Goal: Navigation & Orientation: Find specific page/section

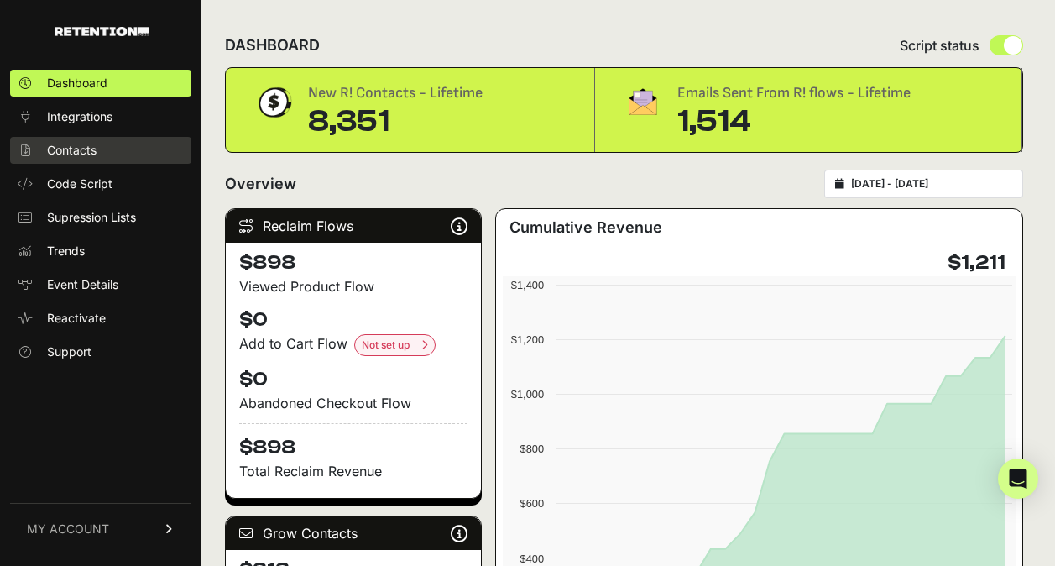
click at [86, 160] on link "Contacts" at bounding box center [100, 150] width 181 height 27
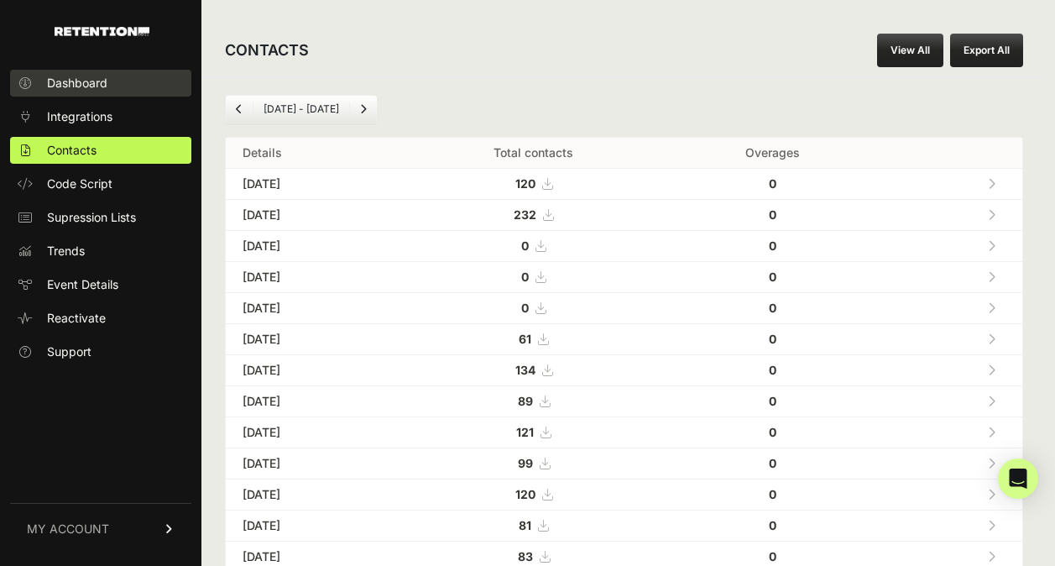
click at [65, 86] on span "Dashboard" at bounding box center [77, 83] width 60 height 17
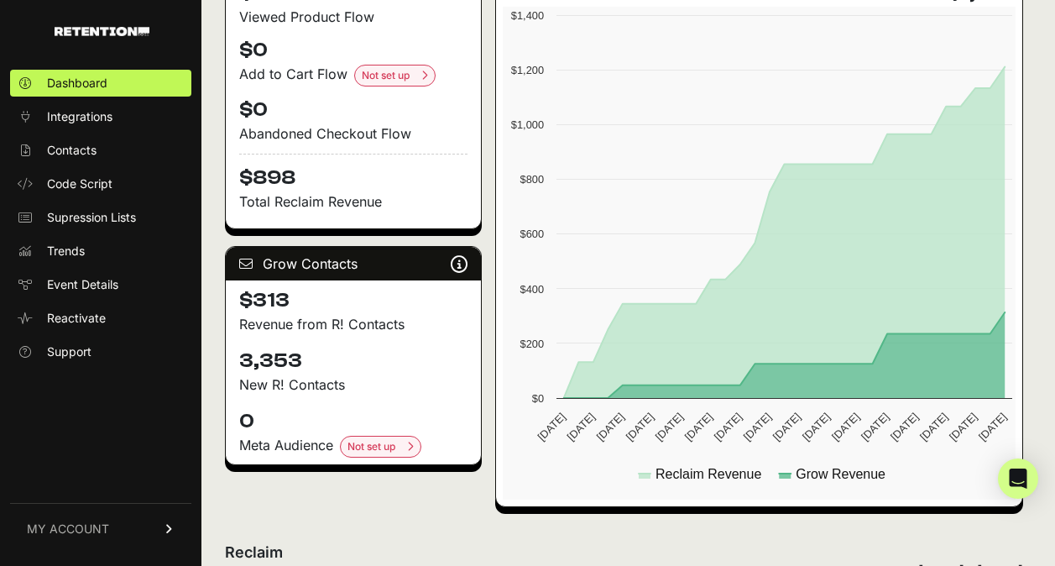
scroll to position [270, 0]
